Goal: Information Seeking & Learning: Learn about a topic

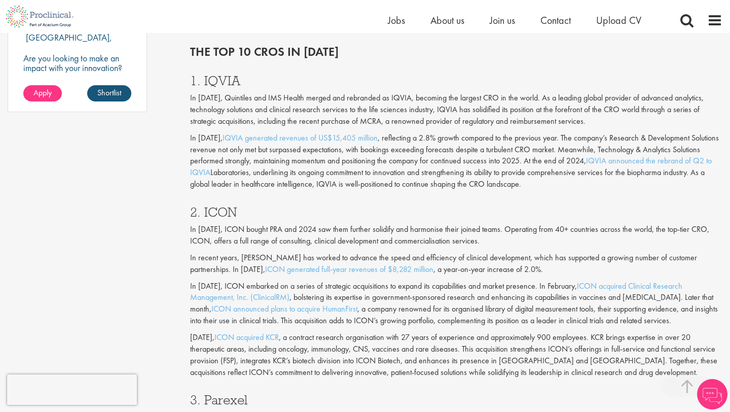
scroll to position [857, 0]
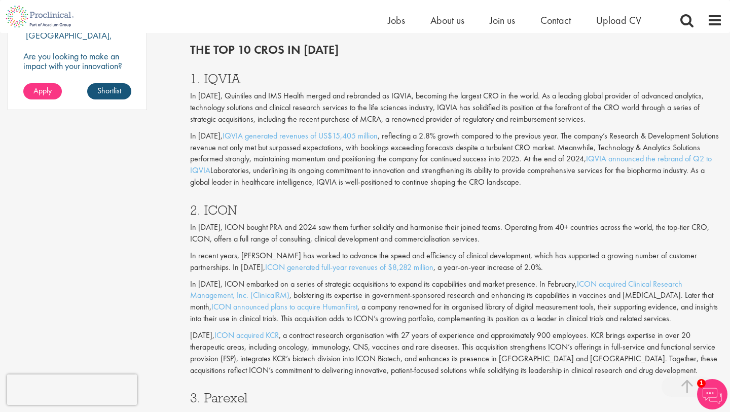
click at [215, 209] on h3 "2. ICON" at bounding box center [456, 209] width 532 height 13
copy div "2. ICON"
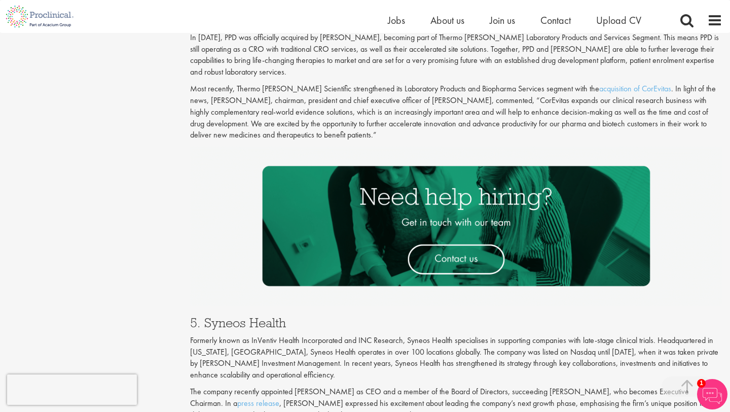
scroll to position [1569, 0]
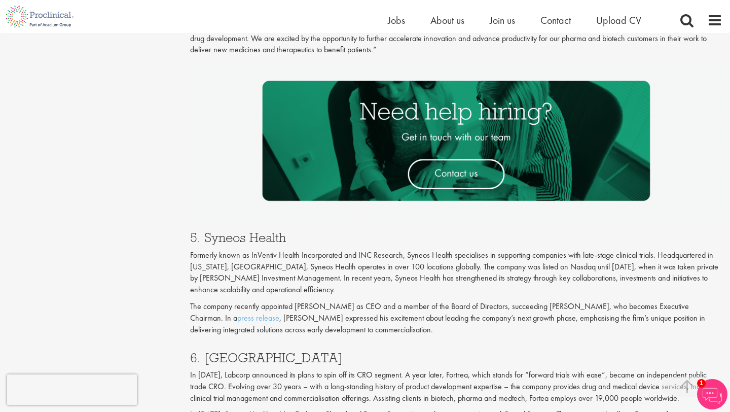
click at [230, 238] on h3 "5. Syneos Health" at bounding box center [456, 237] width 532 height 13
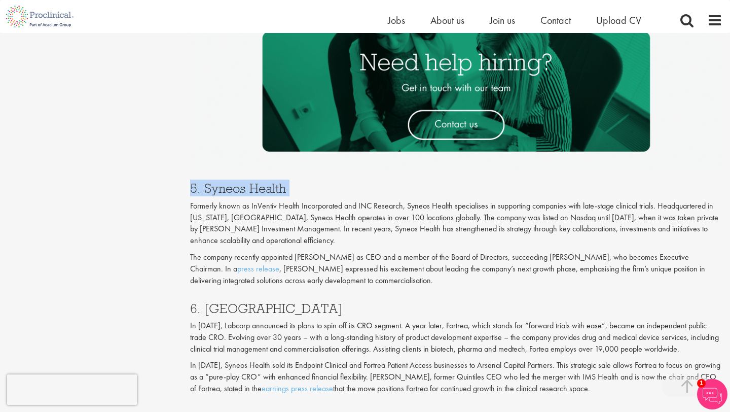
scroll to position [1637, 0]
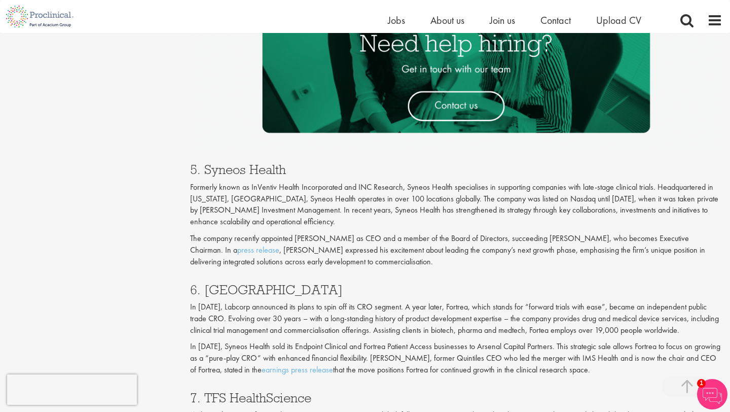
click at [230, 291] on h3 "6. [GEOGRAPHIC_DATA]" at bounding box center [456, 289] width 532 height 13
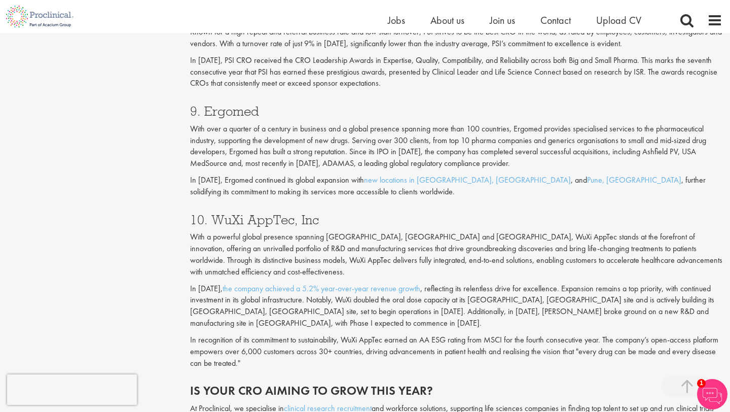
scroll to position [2130, 0]
